Goal: Information Seeking & Learning: Compare options

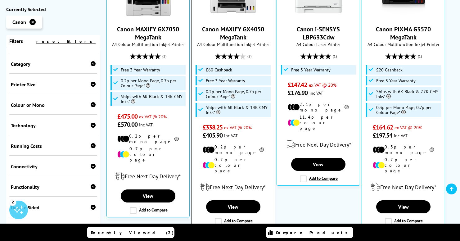
scroll to position [248, 0]
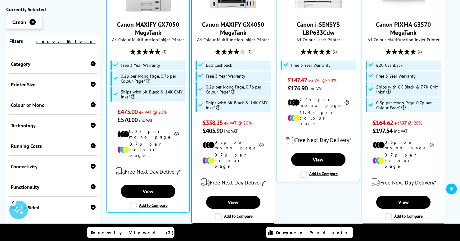
click at [218, 213] on label "Add to Compare" at bounding box center [234, 216] width 38 height 7
click at [0, 0] on input "Add to Compare" at bounding box center [0, 0] width 0 height 0
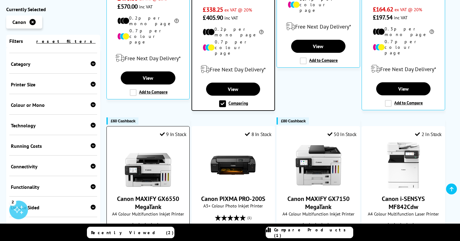
scroll to position [363, 0]
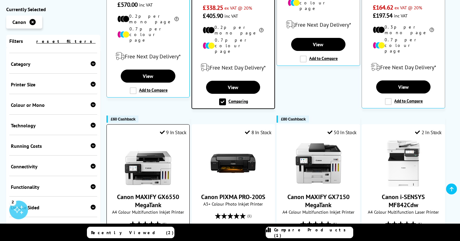
click at [154, 150] on img at bounding box center [148, 163] width 47 height 47
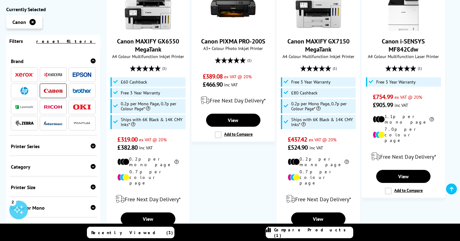
scroll to position [528, 0]
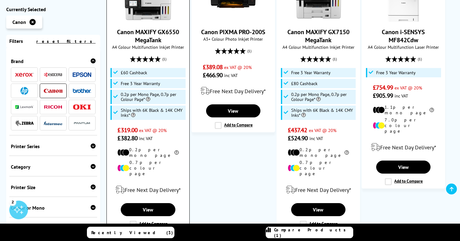
click at [132, 173] on div "9 In Stock Canon MAXIFY GX6550 MegaTank A4 Colour Multifunction Inkjet Printer …" at bounding box center [147, 94] width 83 height 271
click at [133, 221] on label "Add to Compare" at bounding box center [149, 224] width 38 height 7
click at [0, 0] on input "Add to Compare" at bounding box center [0, 0] width 0 height 0
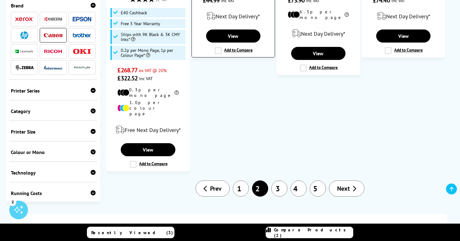
scroll to position [876, 0]
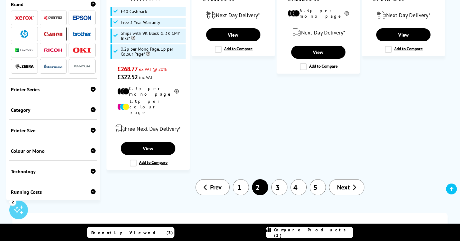
click at [242, 179] on link "1" at bounding box center [241, 187] width 16 height 16
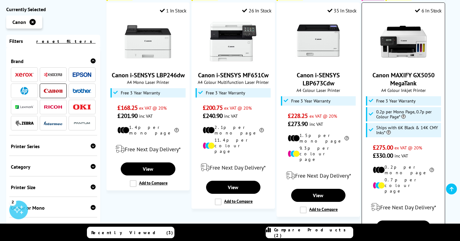
scroll to position [443, 0]
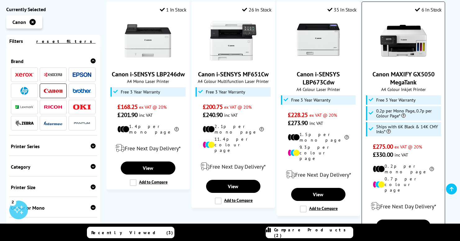
click at [388, 237] on label "Add to Compare" at bounding box center [404, 240] width 38 height 7
click at [0, 0] on input "Add to Compare" at bounding box center [0, 0] width 0 height 0
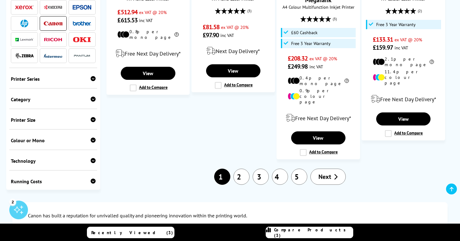
scroll to position [790, 0]
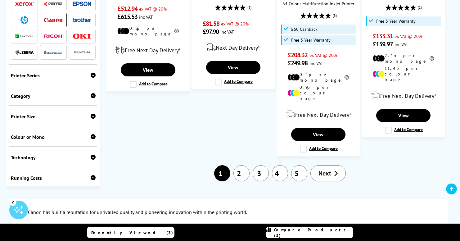
click at [258, 165] on link "3" at bounding box center [260, 173] width 16 height 16
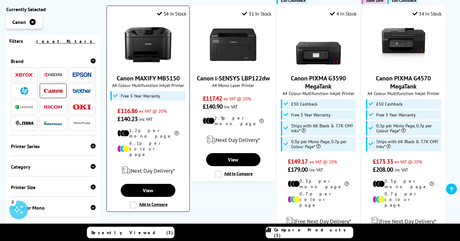
scroll to position [418, 0]
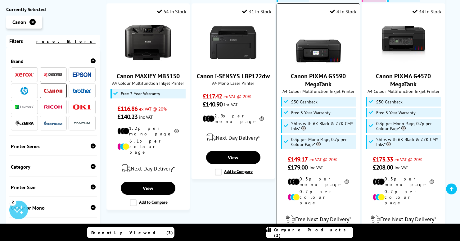
click at [313, 72] on link "Canon PIXMA G3590 MegaTank" at bounding box center [318, 80] width 55 height 16
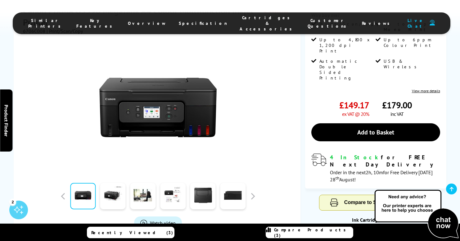
scroll to position [159, 0]
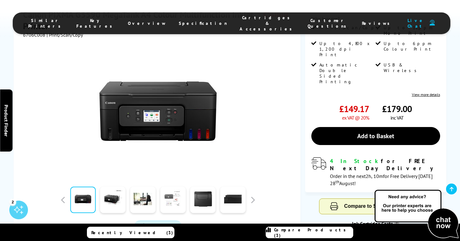
click at [175, 186] on link at bounding box center [172, 199] width 25 height 26
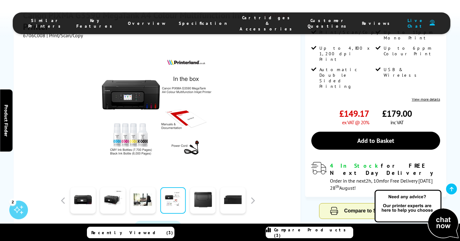
scroll to position [155, 0]
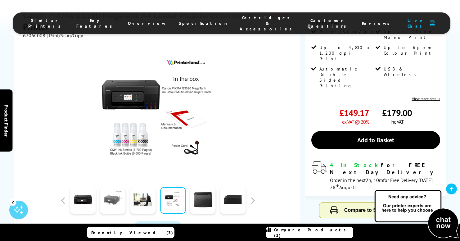
click at [112, 187] on link at bounding box center [112, 200] width 25 height 26
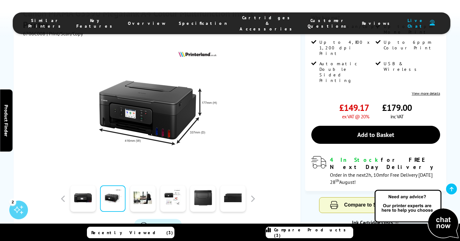
scroll to position [163, 0]
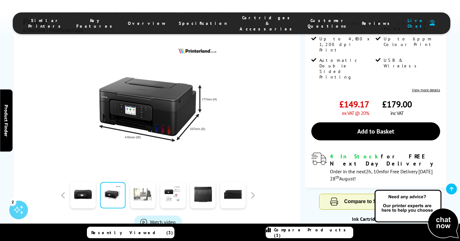
click at [145, 182] on link at bounding box center [142, 195] width 25 height 26
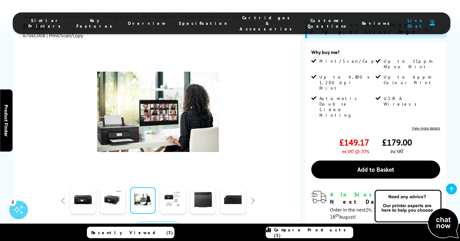
scroll to position [125, 0]
click at [170, 189] on link at bounding box center [172, 200] width 25 height 26
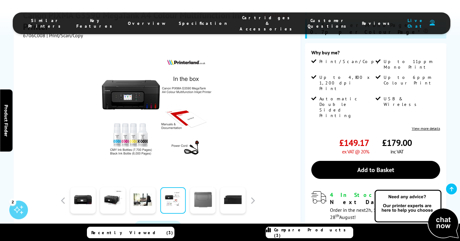
click at [202, 187] on link at bounding box center [202, 200] width 25 height 26
click at [203, 187] on link at bounding box center [202, 200] width 25 height 26
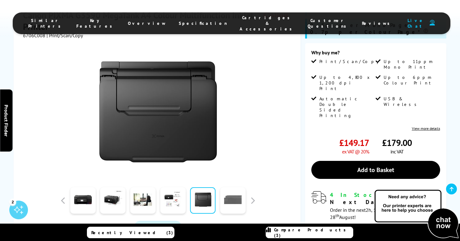
click at [231, 187] on link at bounding box center [232, 200] width 25 height 26
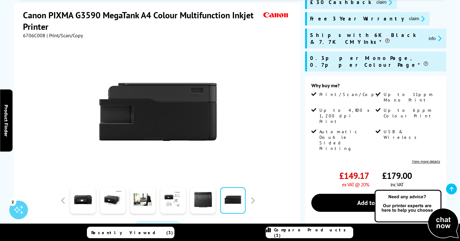
scroll to position [92, 0]
click at [82, 198] on link at bounding box center [82, 200] width 25 height 26
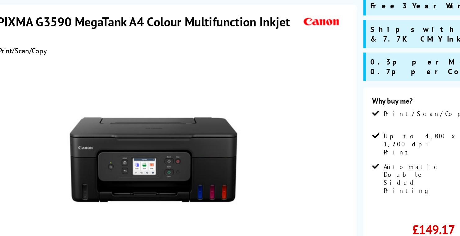
scroll to position [90, 0]
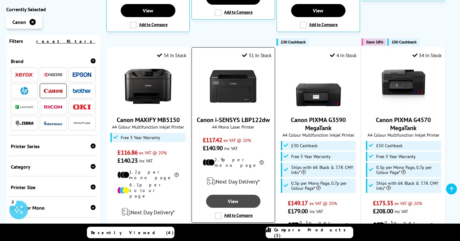
scroll to position [375, 0]
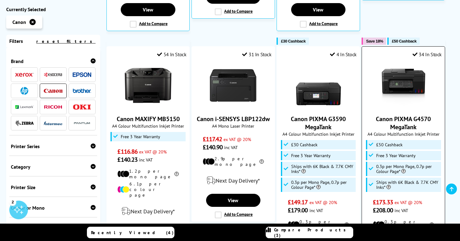
click at [400, 62] on img at bounding box center [403, 85] width 47 height 47
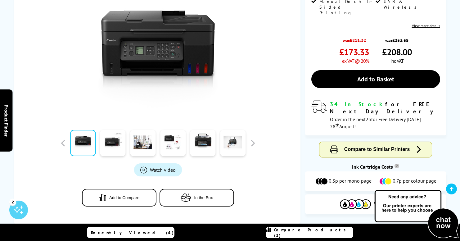
scroll to position [224, 0]
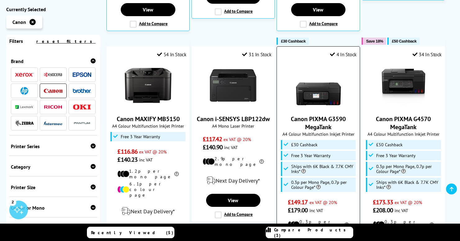
click at [314, 115] on link "Canon PIXMA G3590 MegaTank" at bounding box center [318, 123] width 55 height 16
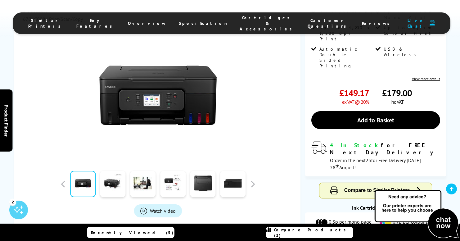
scroll to position [172, 0]
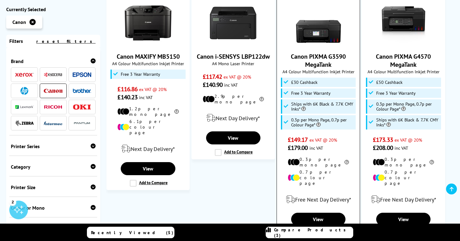
scroll to position [439, 0]
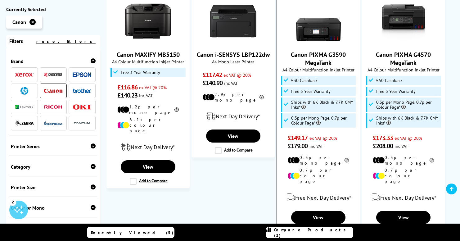
click at [303, 228] on label "Add to Compare" at bounding box center [319, 231] width 38 height 7
click at [0, 0] on input "Add to Compare" at bounding box center [0, 0] width 0 height 0
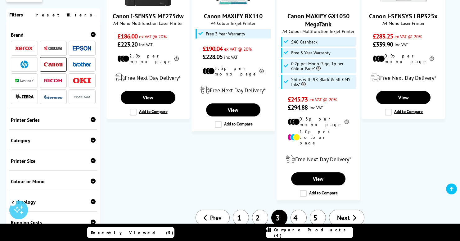
scroll to position [750, 0]
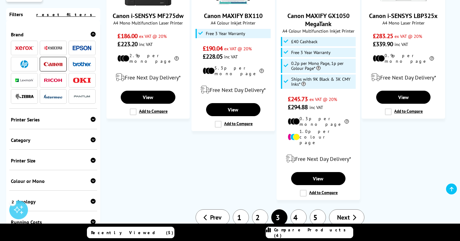
click at [299, 209] on link "4" at bounding box center [298, 217] width 16 height 16
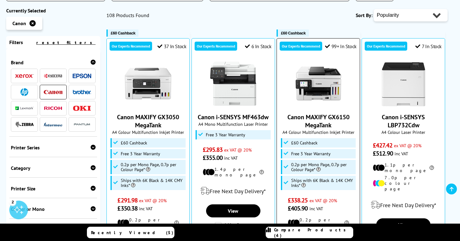
scroll to position [154, 0]
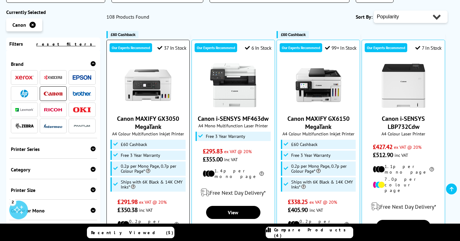
click at [147, 67] on img at bounding box center [148, 85] width 47 height 47
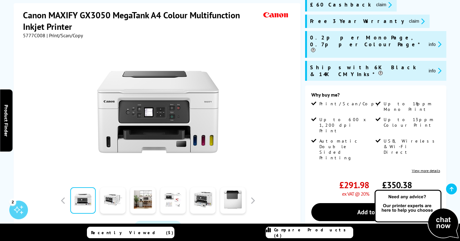
scroll to position [81, 0]
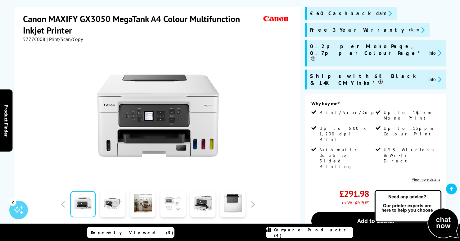
click at [172, 203] on link at bounding box center [172, 204] width 25 height 26
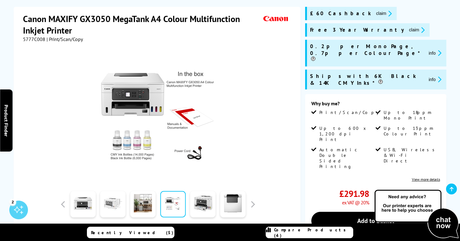
click at [114, 203] on link at bounding box center [112, 204] width 25 height 26
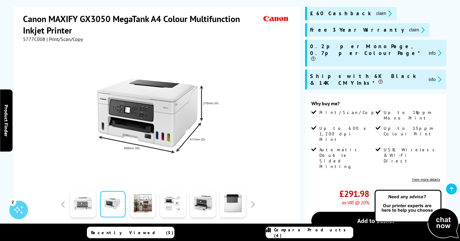
click at [85, 204] on link at bounding box center [82, 204] width 25 height 26
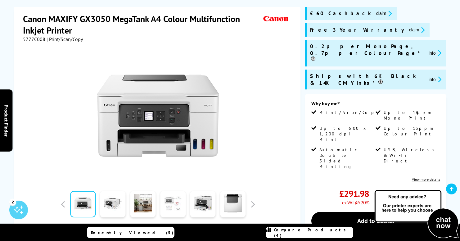
click at [170, 201] on link at bounding box center [172, 204] width 25 height 26
click at [203, 202] on link at bounding box center [202, 204] width 25 height 26
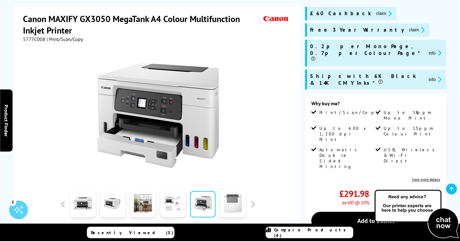
click at [234, 202] on link at bounding box center [232, 204] width 25 height 26
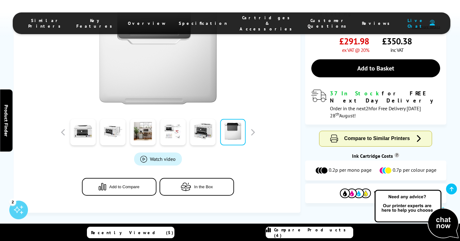
scroll to position [237, 0]
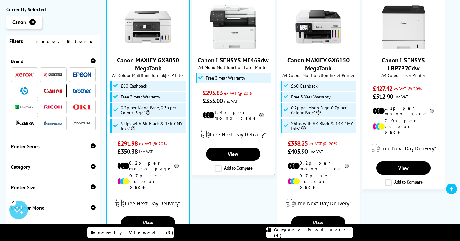
scroll to position [217, 0]
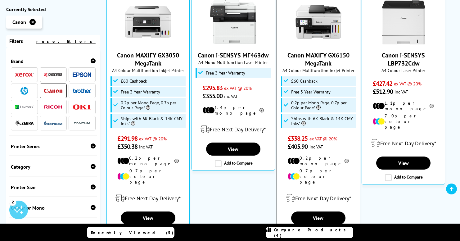
click at [304, 229] on label "Add to Compare" at bounding box center [319, 232] width 38 height 7
click at [0, 0] on input "Add to Compare" at bounding box center [0, 0] width 0 height 0
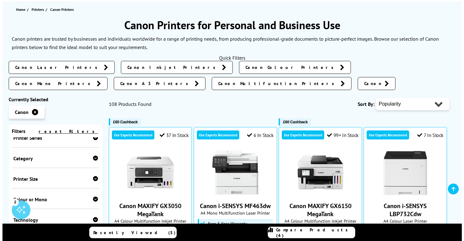
scroll to position [101, 0]
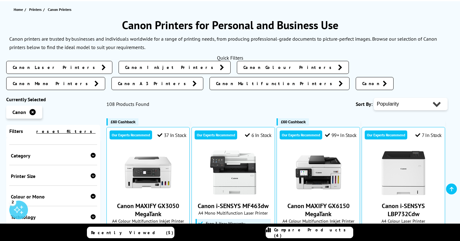
click at [305, 233] on span "Compare Products (4)" at bounding box center [313, 232] width 79 height 11
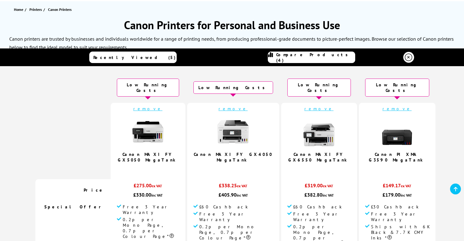
scroll to position [0, 0]
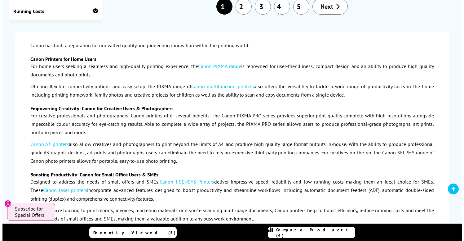
scroll to position [961, 0]
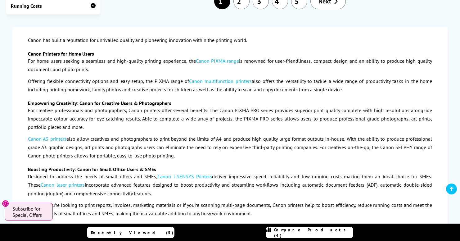
click at [294, 232] on span "Compare Products (4)" at bounding box center [313, 232] width 79 height 11
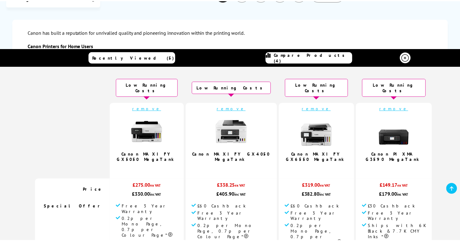
scroll to position [0, 0]
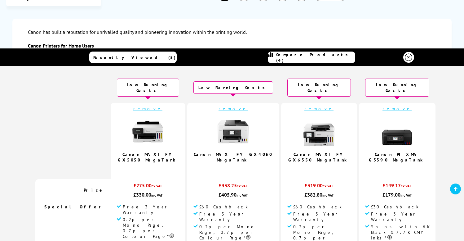
click at [406, 55] on icon at bounding box center [408, 57] width 7 height 7
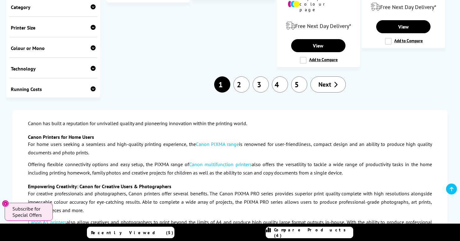
scroll to position [873, 0]
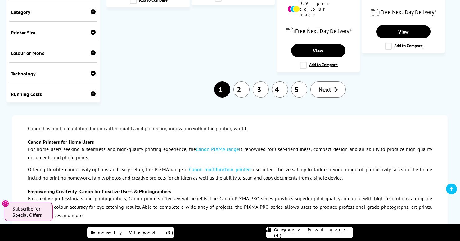
click at [243, 81] on link "2" at bounding box center [241, 89] width 16 height 16
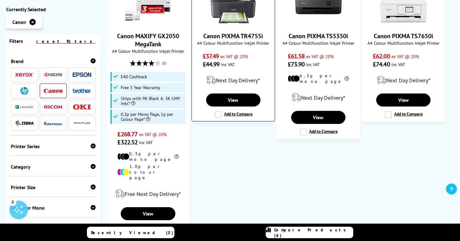
scroll to position [855, 0]
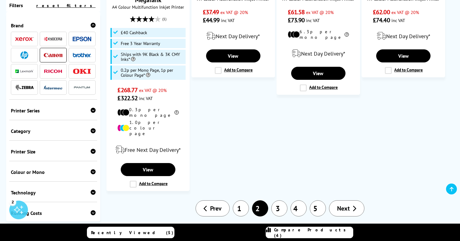
click at [280, 200] on link "3" at bounding box center [279, 208] width 16 height 16
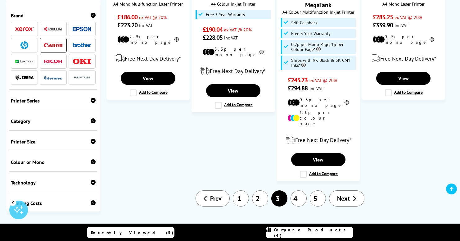
scroll to position [769, 0]
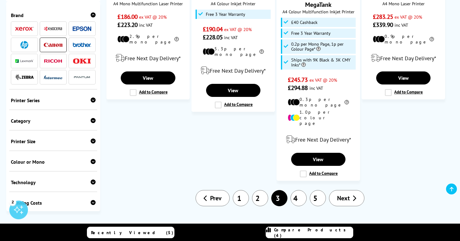
click at [296, 190] on link "4" at bounding box center [298, 198] width 16 height 16
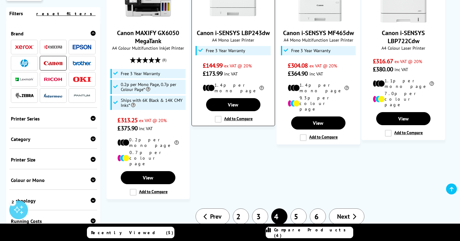
scroll to position [695, 0]
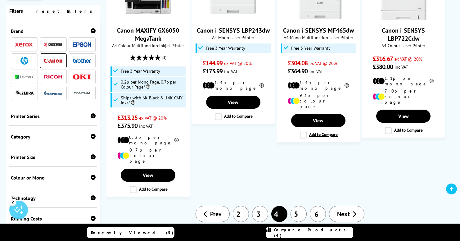
click at [298, 206] on link "5" at bounding box center [298, 214] width 16 height 16
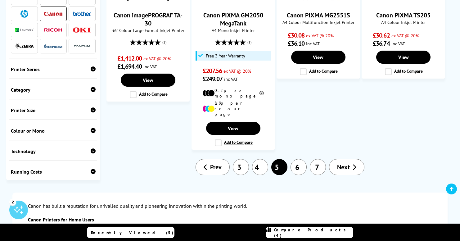
scroll to position [698, 0]
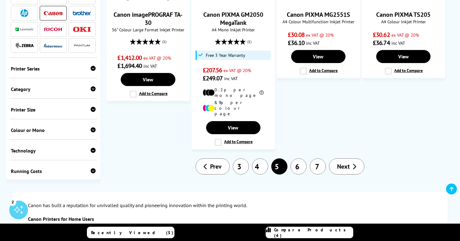
click at [299, 158] on link "6" at bounding box center [298, 166] width 16 height 16
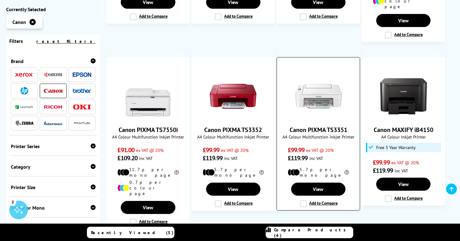
scroll to position [519, 0]
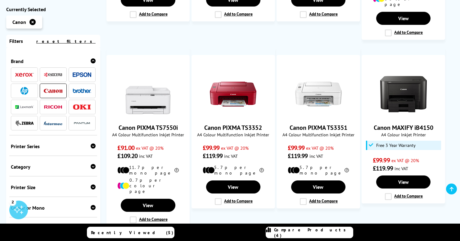
click at [301, 236] on link "7" at bounding box center [298, 244] width 16 height 16
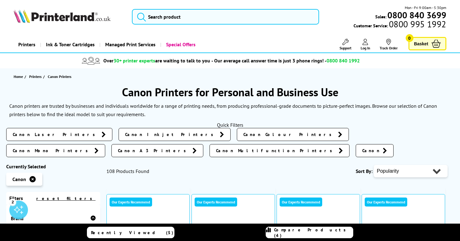
click at [147, 16] on button "submit" at bounding box center [140, 16] width 16 height 14
click at [147, 17] on button "submit" at bounding box center [140, 16] width 16 height 14
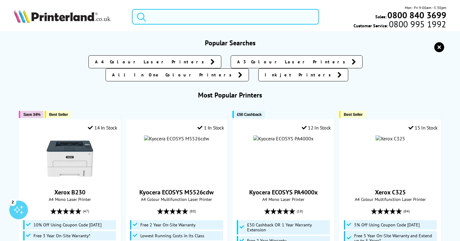
click at [215, 16] on input "search" at bounding box center [225, 17] width 187 height 16
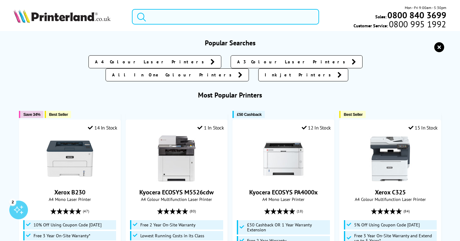
click at [202, 13] on input "search" at bounding box center [225, 17] width 187 height 16
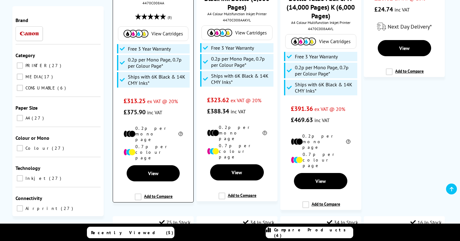
scroll to position [189, 0]
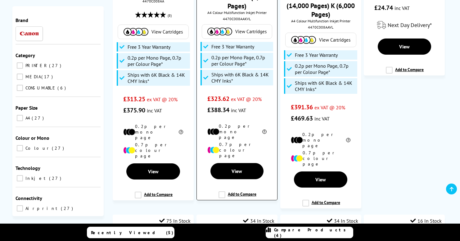
type input "Canon Maxify GX6050"
click at [222, 191] on label "Add to Compare" at bounding box center [237, 197] width 38 height 12
click at [0, 0] on input "Add to Compare" at bounding box center [0, 0] width 0 height 0
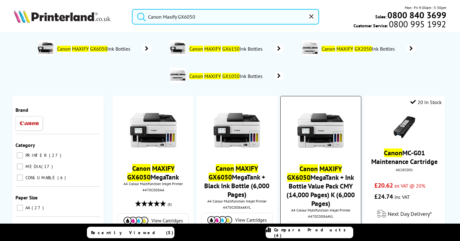
scroll to position [0, 0]
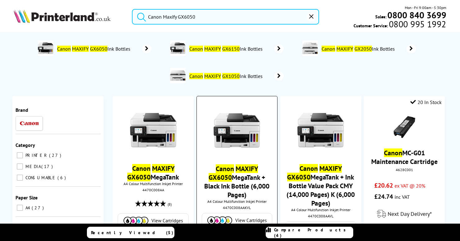
click at [238, 169] on mark "MAXIFY" at bounding box center [246, 168] width 22 height 9
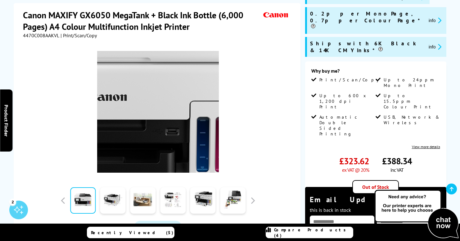
scroll to position [97, 0]
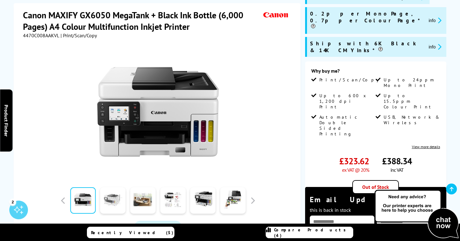
click at [118, 201] on link at bounding box center [112, 200] width 25 height 26
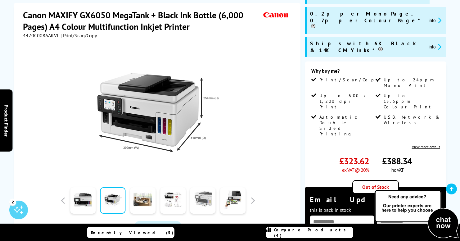
click at [206, 195] on link at bounding box center [202, 200] width 25 height 26
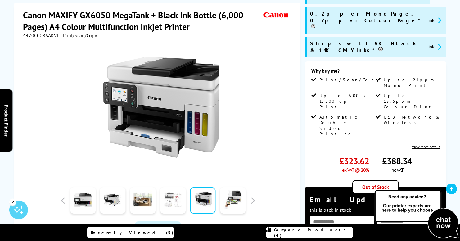
click at [172, 195] on link at bounding box center [172, 200] width 25 height 26
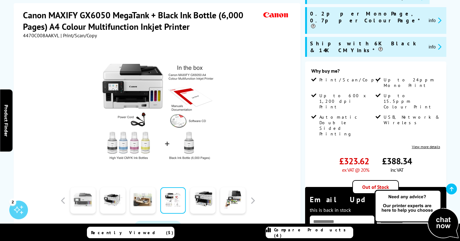
click at [86, 194] on link at bounding box center [82, 200] width 25 height 26
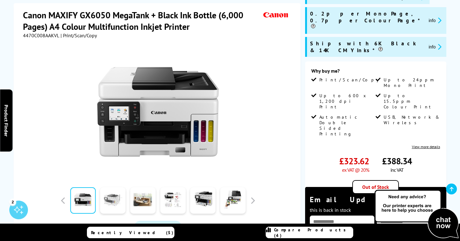
click at [112, 195] on link at bounding box center [112, 200] width 25 height 26
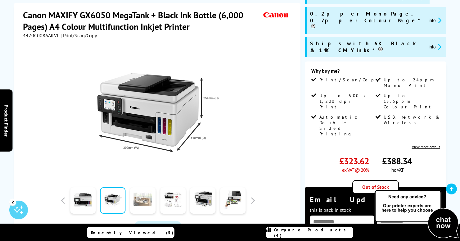
click at [140, 198] on link at bounding box center [142, 200] width 25 height 26
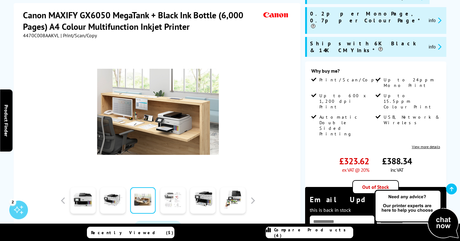
click at [174, 195] on link at bounding box center [172, 200] width 25 height 26
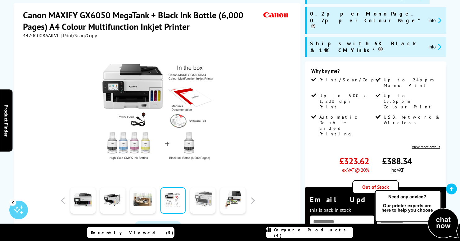
click at [201, 197] on link at bounding box center [202, 200] width 25 height 26
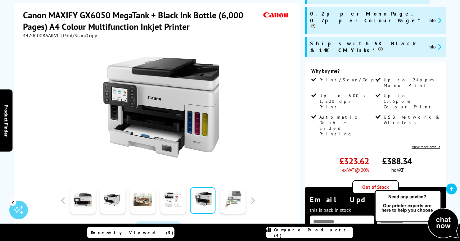
click at [234, 198] on link at bounding box center [232, 200] width 25 height 26
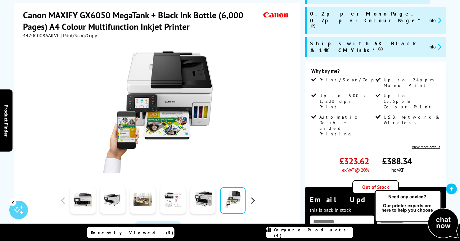
click at [254, 197] on button "button" at bounding box center [252, 200] width 9 height 9
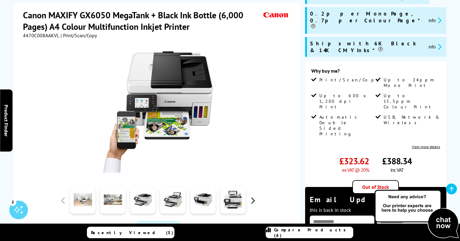
click at [253, 198] on button "button" at bounding box center [252, 200] width 9 height 9
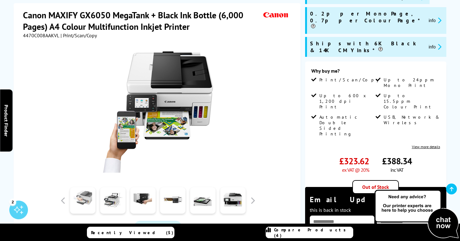
click at [87, 196] on link at bounding box center [82, 200] width 25 height 26
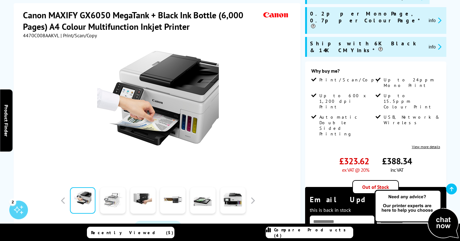
click at [114, 197] on link at bounding box center [112, 200] width 25 height 26
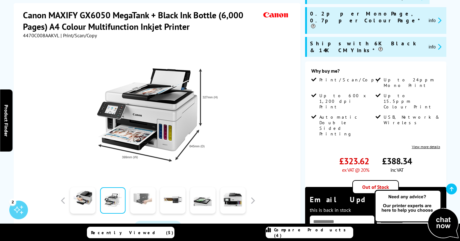
click at [142, 195] on link at bounding box center [142, 200] width 25 height 26
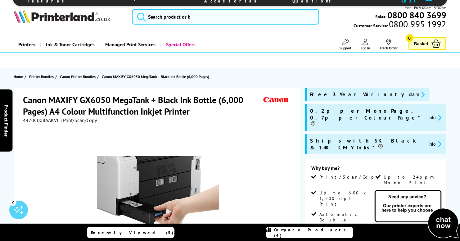
scroll to position [0, 0]
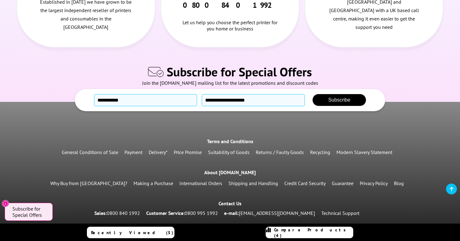
scroll to position [1945, 0]
click at [283, 231] on link "Compare Products (4)" at bounding box center [308, 231] width 87 height 11
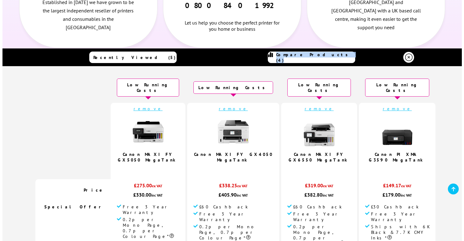
scroll to position [1939, 0]
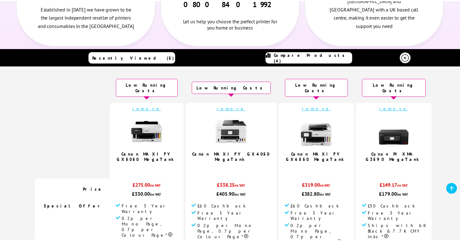
scroll to position [0, 0]
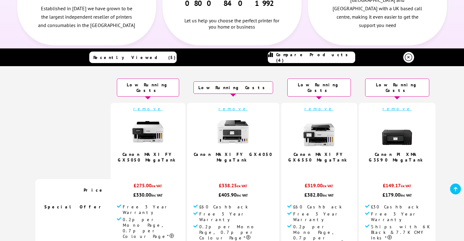
click at [406, 56] on icon at bounding box center [408, 57] width 7 height 7
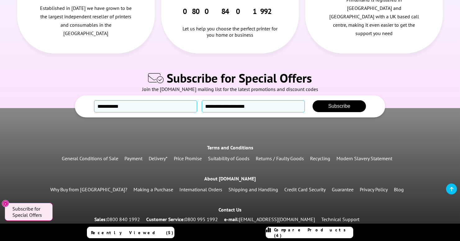
click at [147, 230] on span "Recently Viewed (5)" at bounding box center [132, 233] width 82 height 6
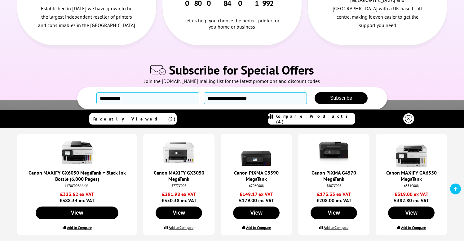
drag, startPoint x: 285, startPoint y: 120, endPoint x: 257, endPoint y: 118, distance: 28.0
click at [257, 118] on div "Recently Viewed (5) Compare Products (4)" at bounding box center [232, 119] width 372 height 18
drag, startPoint x: 141, startPoint y: 118, endPoint x: 71, endPoint y: 116, distance: 70.7
click at [71, 116] on div "Recently Viewed (5) Compare Products (4)" at bounding box center [232, 119] width 372 height 18
click at [88, 100] on div "Terms and Conditions General Conditions of Sale Payment Delivery* Price Promise…" at bounding box center [232, 188] width 464 height 177
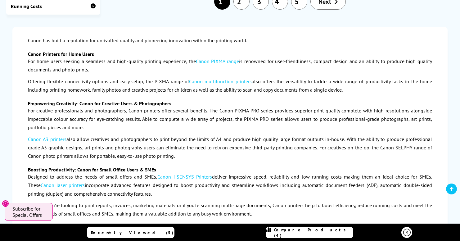
scroll to position [954, 0]
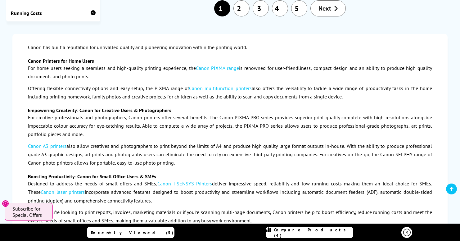
type input "Canon Maxify GX60"
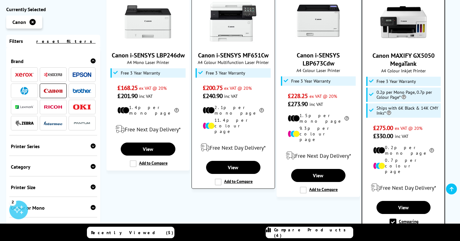
scroll to position [464, 0]
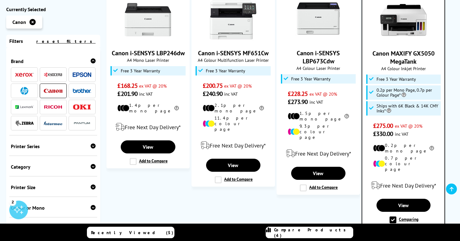
click at [395, 216] on label "Comparing" at bounding box center [403, 219] width 29 height 7
click at [0, 0] on input "Comparing" at bounding box center [0, 0] width 0 height 0
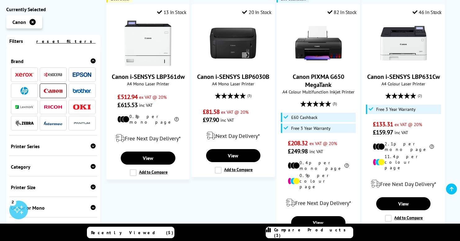
scroll to position [703, 0]
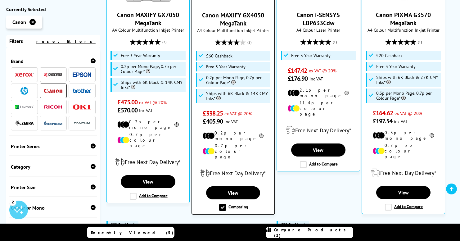
scroll to position [259, 0]
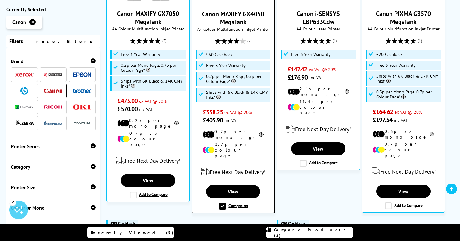
click at [222, 203] on label "Comparing" at bounding box center [233, 206] width 29 height 7
click at [0, 0] on input "Comparing" at bounding box center [0, 0] width 0 height 0
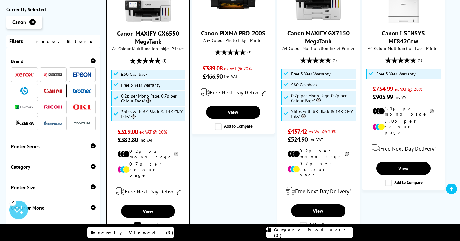
scroll to position [528, 0]
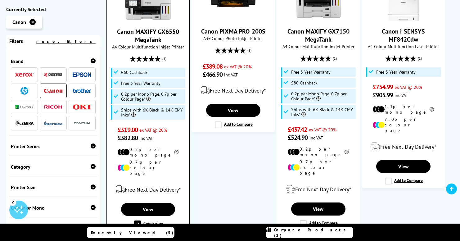
click at [138, 220] on label "Comparing" at bounding box center [148, 223] width 29 height 7
click at [0, 0] on input "Comparing" at bounding box center [0, 0] width 0 height 0
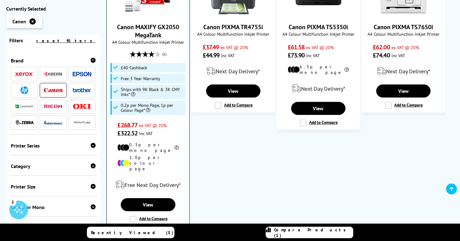
scroll to position [819, 0]
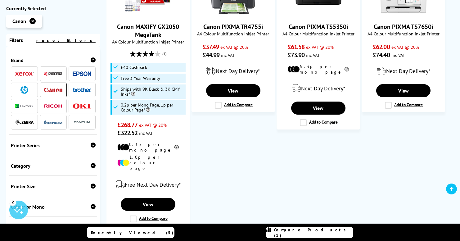
click at [280, 235] on link "3" at bounding box center [279, 243] width 16 height 16
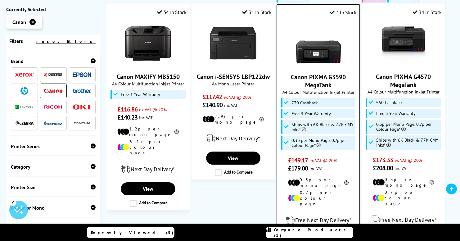
scroll to position [420, 0]
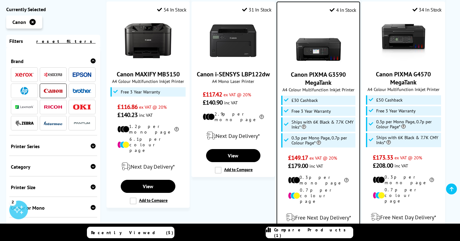
click at [0, 0] on input "Comparing" at bounding box center [0, 0] width 0 height 0
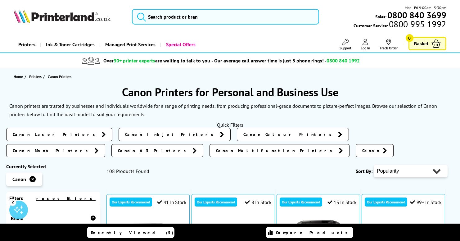
scroll to position [0, 0]
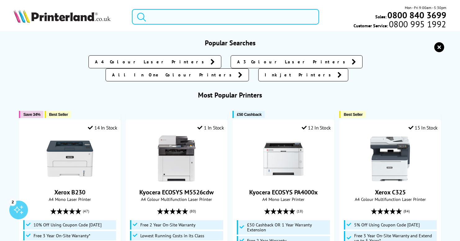
click at [204, 17] on input "search" at bounding box center [225, 17] width 187 height 16
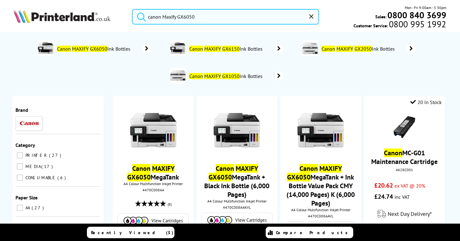
type input "canon Maxify GX6050"
click at [140, 16] on button "submit" at bounding box center [140, 16] width 16 height 14
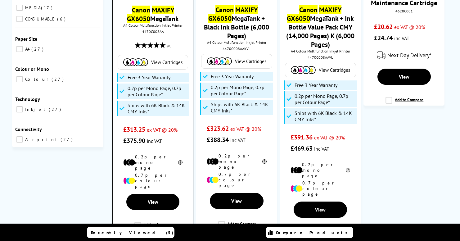
scroll to position [158, 0]
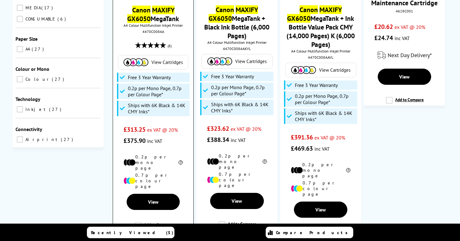
click at [138, 222] on label "Add to Compare" at bounding box center [154, 228] width 38 height 12
click at [0, 0] on input "Add to Compare" at bounding box center [0, 0] width 0 height 0
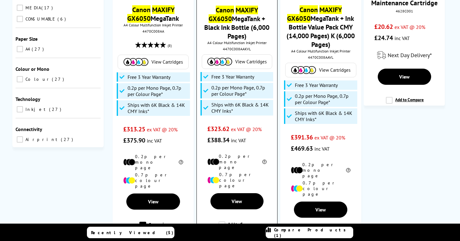
click at [222, 221] on label "Add to Compare" at bounding box center [237, 227] width 38 height 12
click at [0, 0] on input "Add to Compare" at bounding box center [0, 0] width 0 height 0
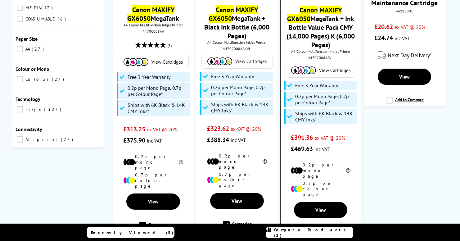
click at [306, 230] on label "Add to Compare" at bounding box center [321, 236] width 38 height 12
click at [0, 0] on input "Add to Compare" at bounding box center [0, 0] width 0 height 0
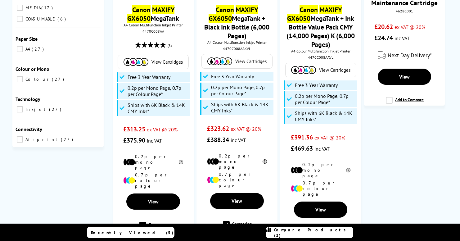
click at [308, 232] on span "Compare Products (3)" at bounding box center [313, 232] width 79 height 11
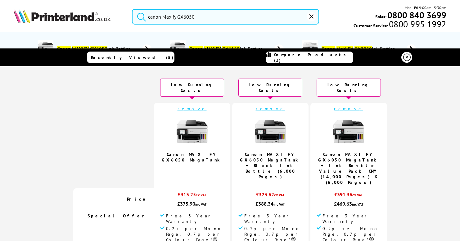
scroll to position [0, 0]
click at [267, 132] on img at bounding box center [270, 131] width 31 height 31
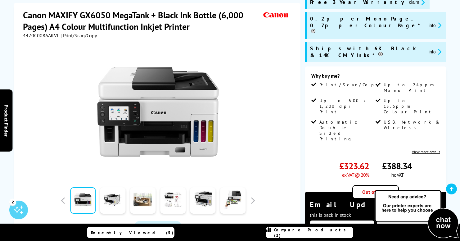
scroll to position [92, 0]
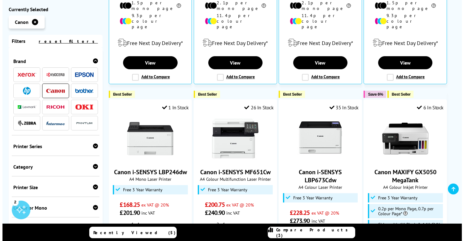
scroll to position [347, 0]
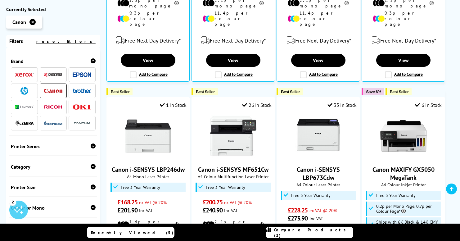
click at [305, 232] on span "Compare Products (3)" at bounding box center [313, 232] width 79 height 11
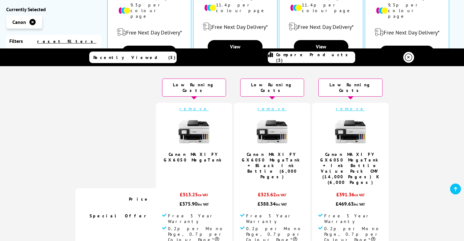
click at [198, 128] on img at bounding box center [194, 131] width 31 height 31
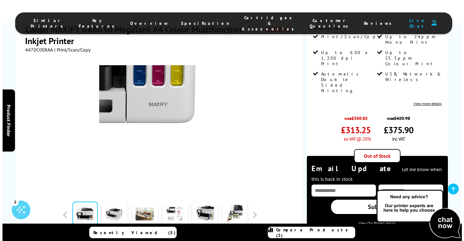
scroll to position [157, 0]
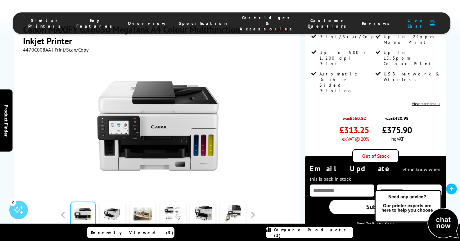
click at [303, 231] on span "Compare Products (3)" at bounding box center [313, 232] width 79 height 11
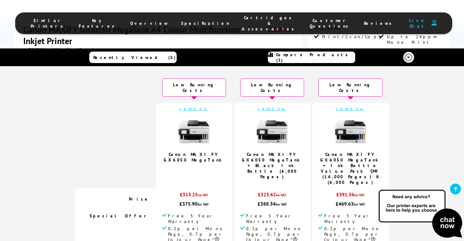
click at [344, 154] on link "Canon MAXIFY GX6050 MegaTank + Ink Bottle Value Pack CMY (14,000 Pages) K (6,00…" at bounding box center [350, 167] width 61 height 33
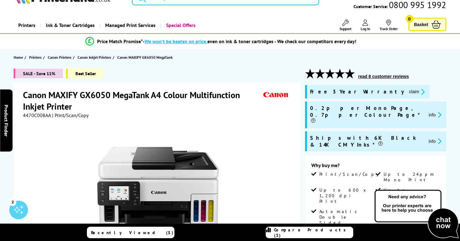
scroll to position [100, 0]
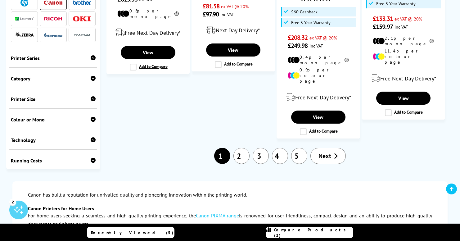
scroll to position [812, 0]
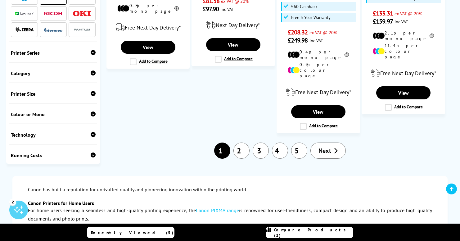
click at [244, 142] on link "2" at bounding box center [241, 150] width 16 height 16
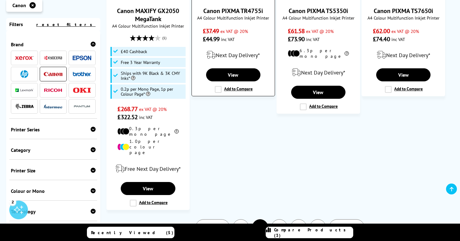
scroll to position [836, 0]
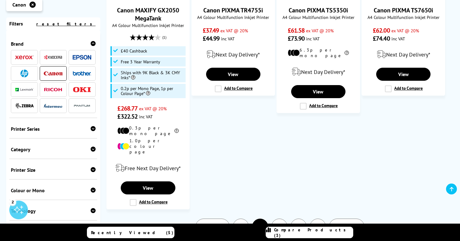
click at [279, 218] on link "3" at bounding box center [279, 226] width 16 height 16
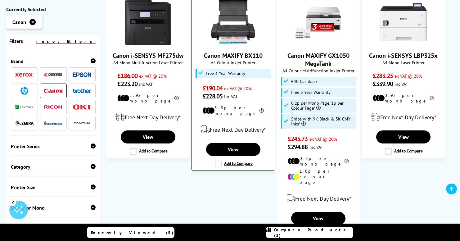
scroll to position [710, 0]
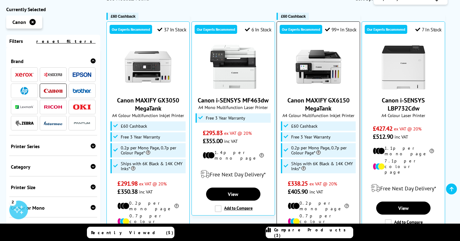
scroll to position [173, 0]
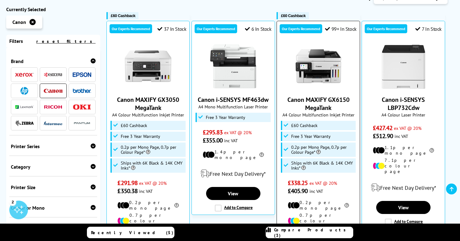
click at [310, 126] on ul "£60 Cashback Free 3 Year Warranty" at bounding box center [318, 147] width 75 height 52
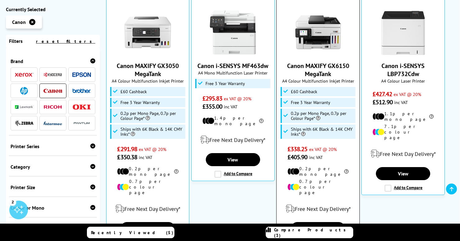
scroll to position [207, 0]
click at [302, 239] on label "Add to Compare" at bounding box center [319, 242] width 38 height 7
click at [0, 0] on input "Add to Compare" at bounding box center [0, 0] width 0 height 0
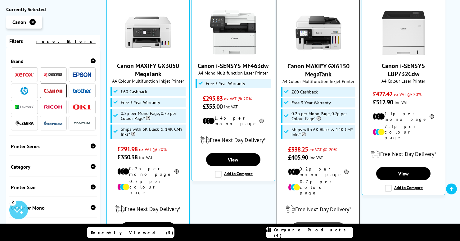
click at [320, 222] on link "View" at bounding box center [318, 228] width 54 height 13
